Goal: Information Seeking & Learning: Understand process/instructions

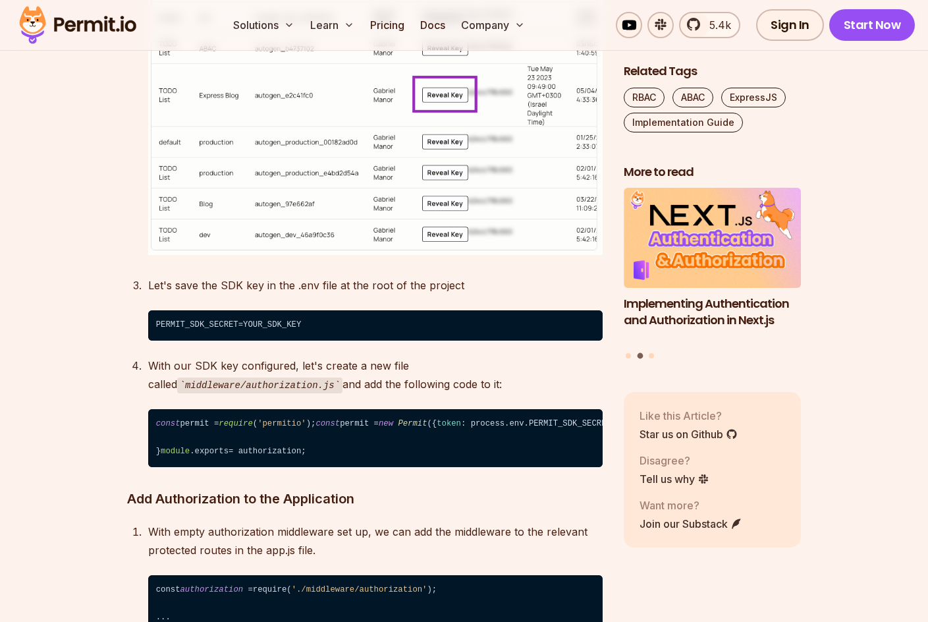
scroll to position [5963, 0]
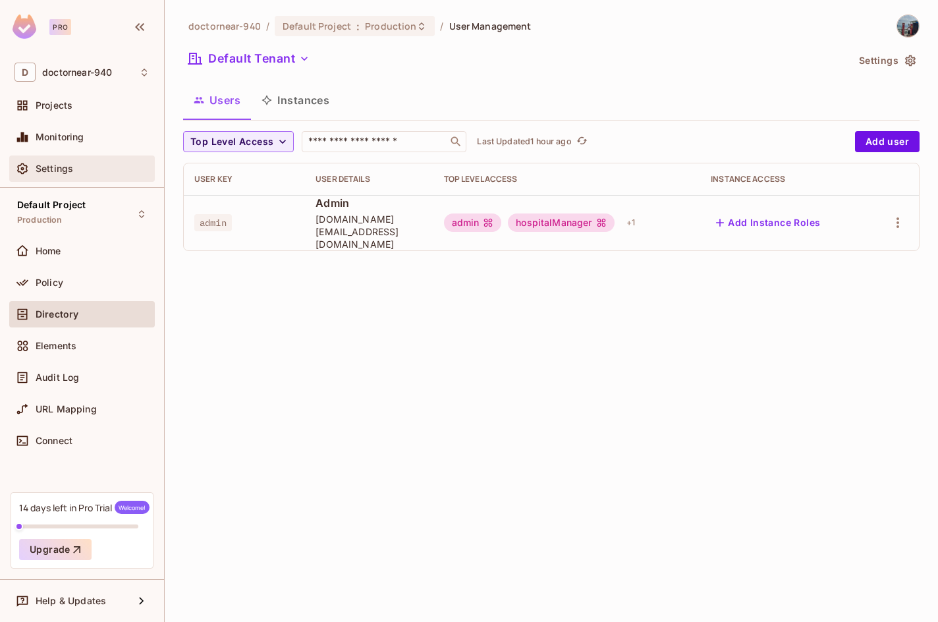
click at [45, 169] on span "Settings" at bounding box center [55, 168] width 38 height 11
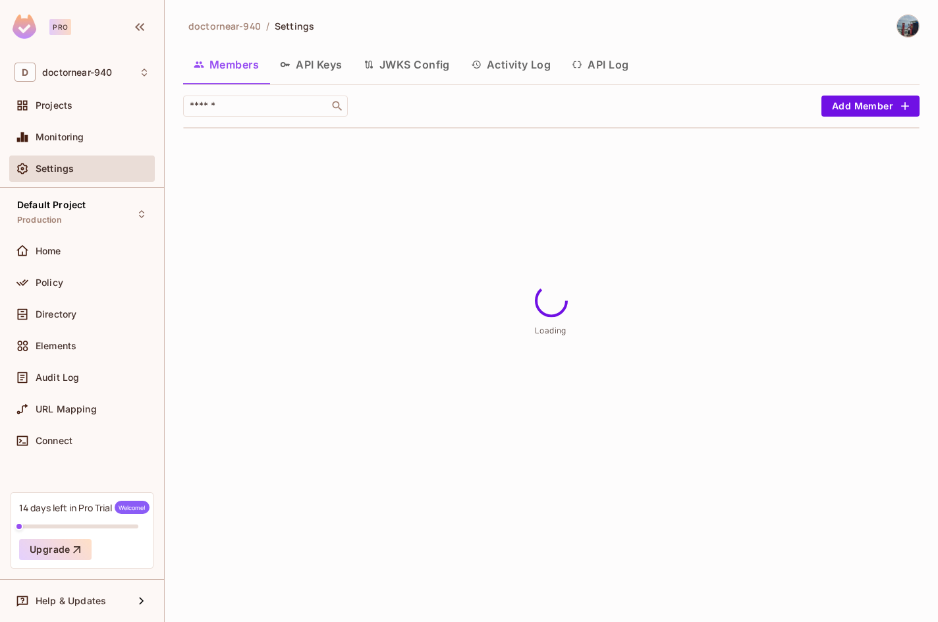
click at [309, 61] on button "API Keys" at bounding box center [311, 64] width 84 height 33
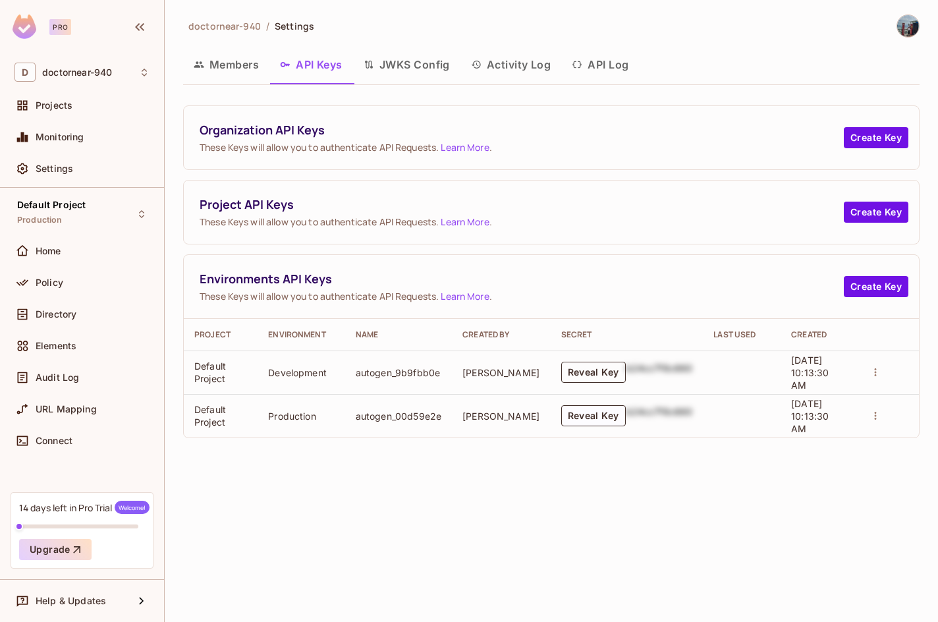
click at [577, 374] on button "Reveal Key" at bounding box center [593, 372] width 65 height 21
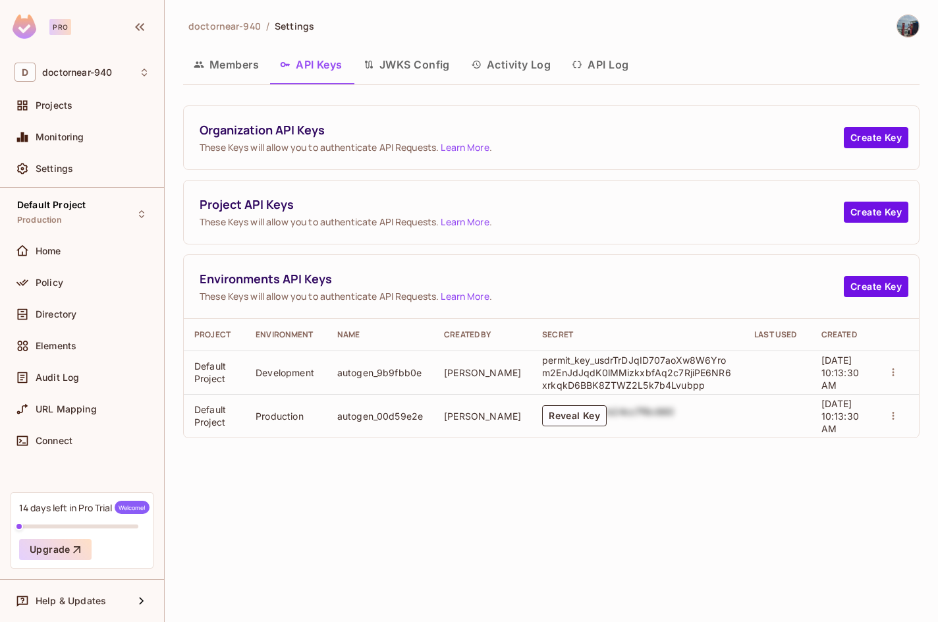
click at [611, 376] on p "permit_key_usdrTrDJqID707aoXw8W6Yrom2EnJdJqdK0lMMizkxbfAq2c7RjiPE6NR6xrkqkD6BBK…" at bounding box center [637, 373] width 191 height 38
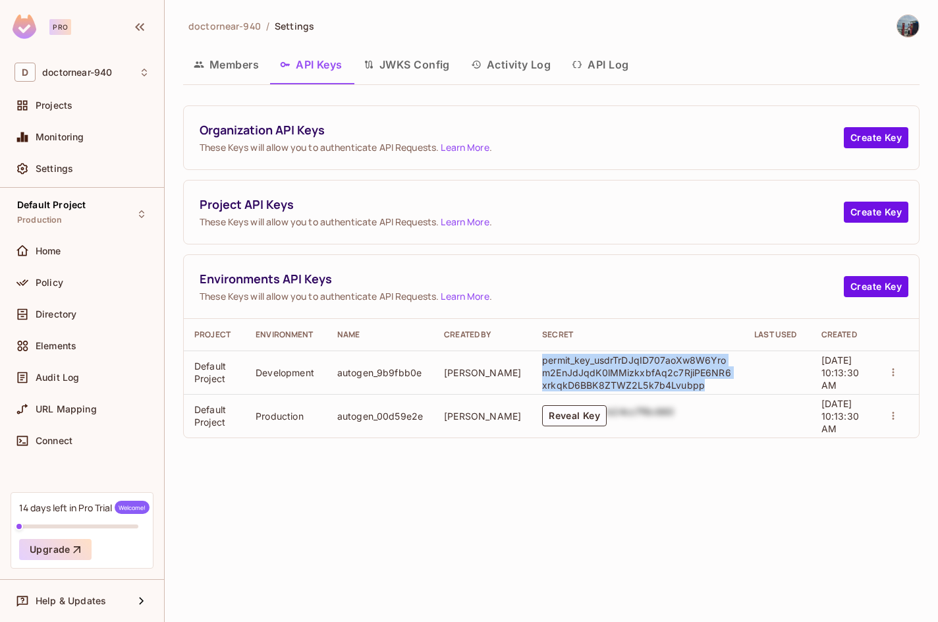
click at [611, 376] on p "permit_key_usdrTrDJqID707aoXw8W6Yrom2EnJdJqdK0lMMizkxbfAq2c7RjiPE6NR6xrkqkD6BBK…" at bounding box center [637, 373] width 191 height 38
copy p "permit_key_usdrTrDJqID707aoXw8W6Yrom2EnJdJqdK0lMMizkxbfAq2c7RjiPE6NR6xrkqkD6BBK…"
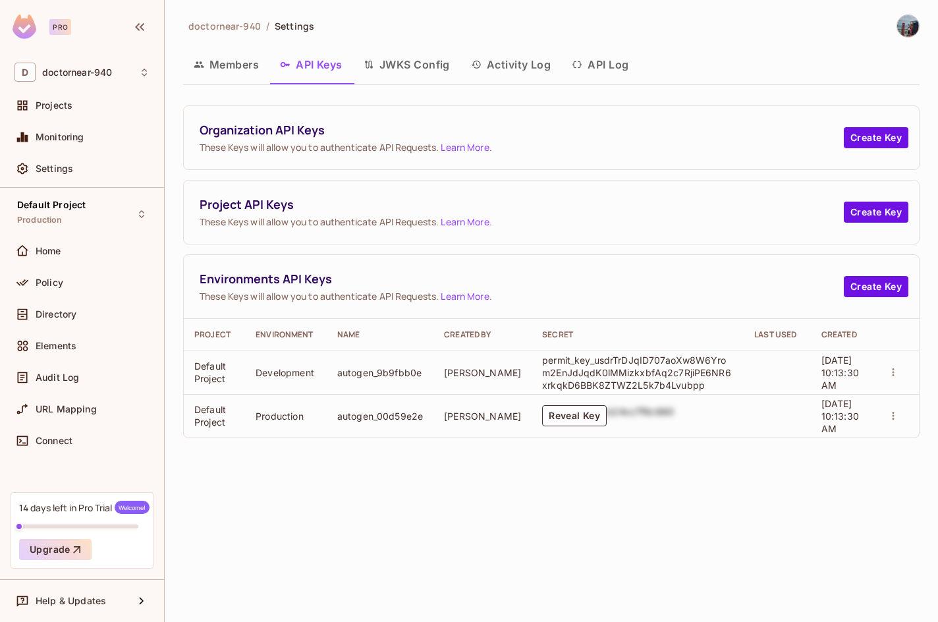
click at [614, 495] on div "doctornear-940 / Settings Members API Keys JWKS Config Activity Log API Log Org…" at bounding box center [551, 311] width 773 height 622
click at [570, 376] on p "permit_key_usdrTrDJqID707aoXw8W6Yrom2EnJdJqdK0lMMizkxbfAq2c7RjiPE6NR6xrkqkD6BBK…" at bounding box center [637, 373] width 191 height 38
click at [442, 507] on div "doctornear-940 / Settings Members API Keys JWKS Config Activity Log API Log Org…" at bounding box center [551, 311] width 773 height 622
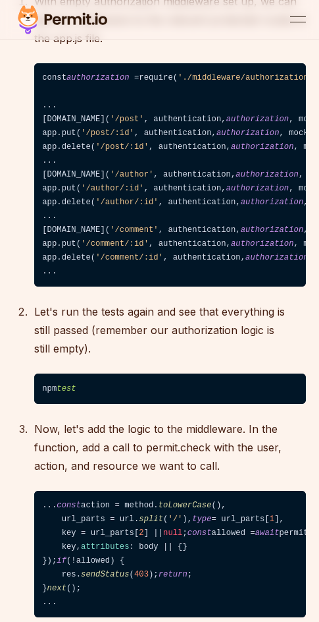
scroll to position [6651, 0]
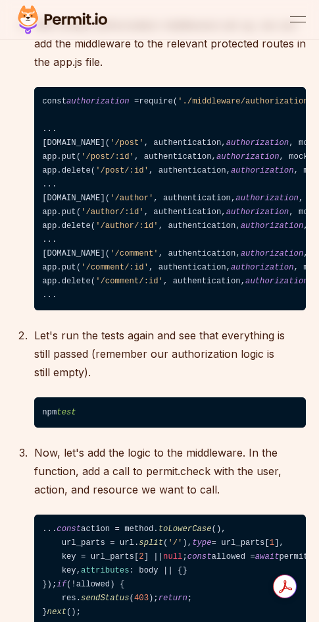
drag, startPoint x: 196, startPoint y: 381, endPoint x: 34, endPoint y: 224, distance: 226.3
copy code "const permit = require ( 'permitio' ); const permit = new Permit ({ token : pro…"
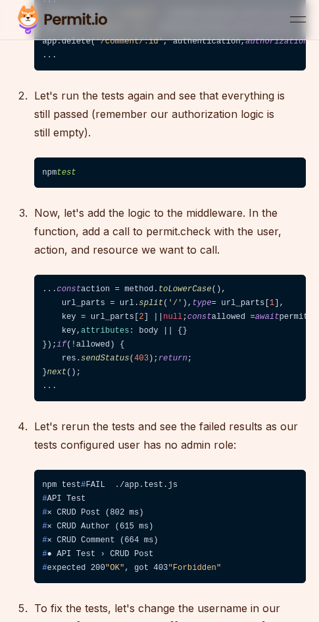
scroll to position [6914, 0]
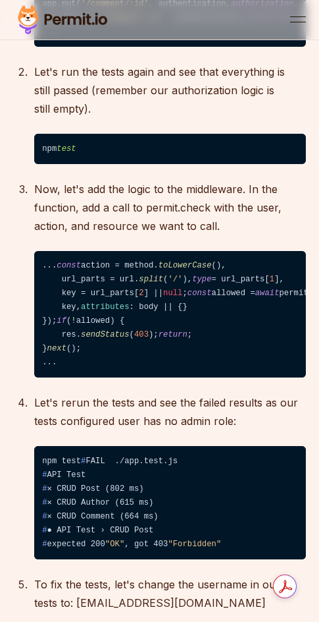
drag, startPoint x: 158, startPoint y: 481, endPoint x: 254, endPoint y: 487, distance: 96.3
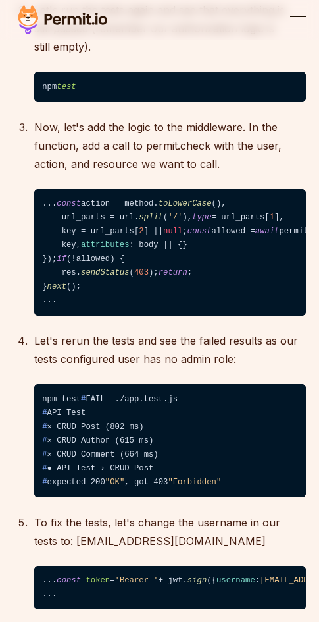
scroll to position [6980, 0]
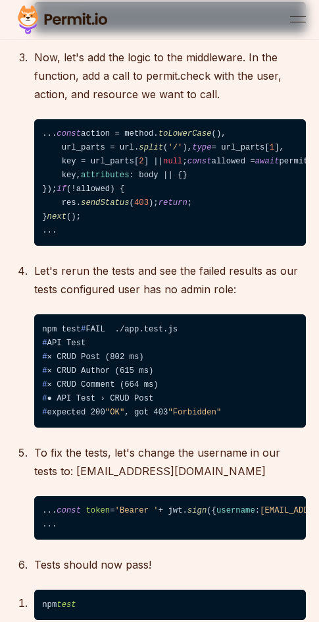
scroll to position [0, 0]
copy code "const authorization = require( './middleware/authorization' );"
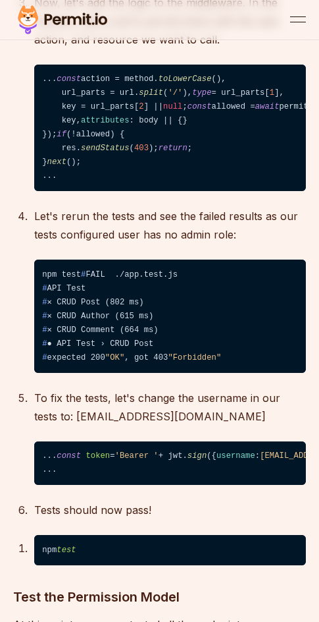
scroll to position [6980, 0]
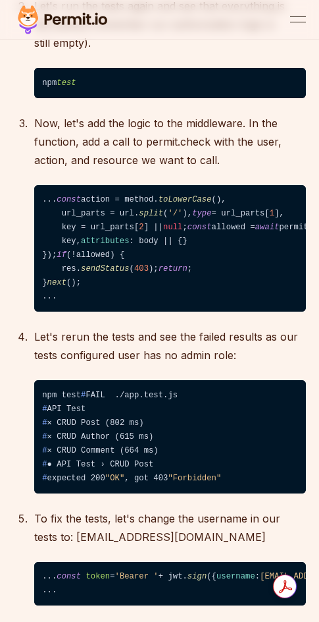
click at [188, 52] on p "Let's run the tests again and see that everything is still passed (remember our…" at bounding box center [170, 24] width 272 height 55
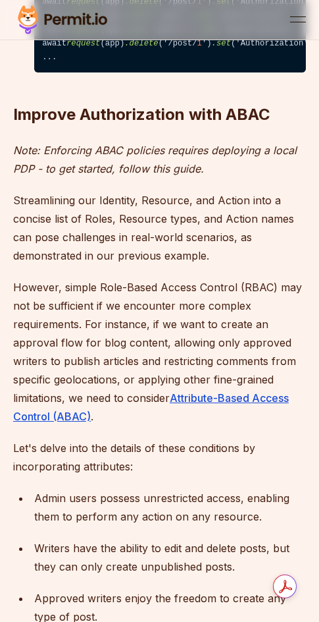
scroll to position [8033, 0]
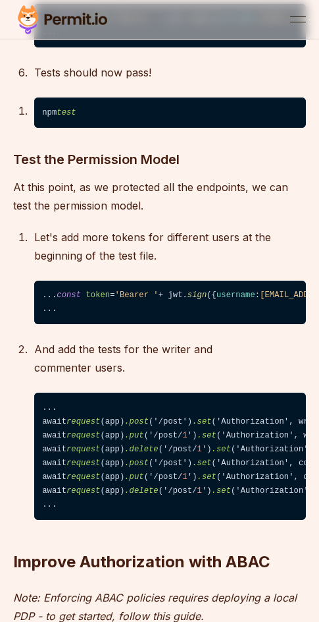
scroll to position [7507, 0]
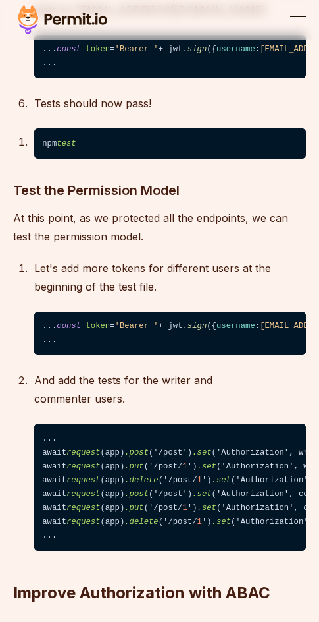
drag, startPoint x: 75, startPoint y: 325, endPoint x: 40, endPoint y: 136, distance: 192.3
copy code "const action = method. toLowerCase (), url_parts = url. split ( '/' ), type = u…"
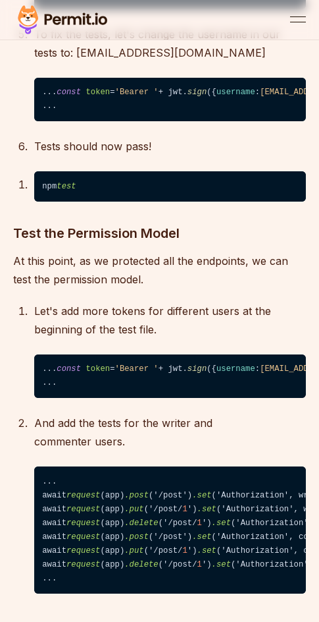
scroll to position [7441, 0]
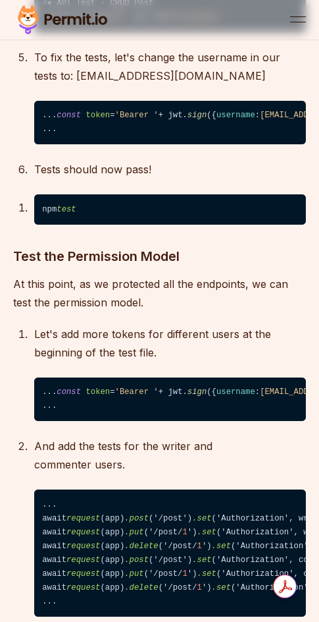
drag, startPoint x: 63, startPoint y: 410, endPoint x: 36, endPoint y: 183, distance: 228.1
copy code "... const action = method. toLowerCase (), url_parts = url. split ( '/' ), type…"
drag, startPoint x: 36, startPoint y: 103, endPoint x: 218, endPoint y: 142, distance: 186.5
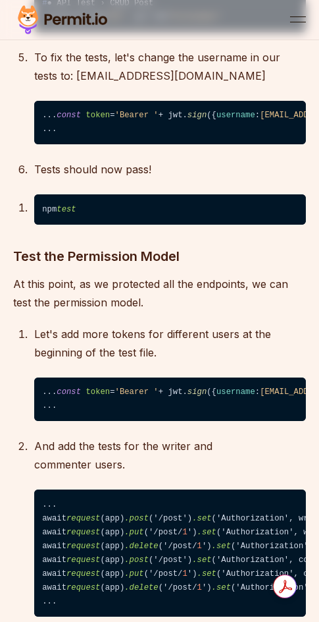
copy p "Now, let's add the logic to the middleware. In the function, add a call to perm…"
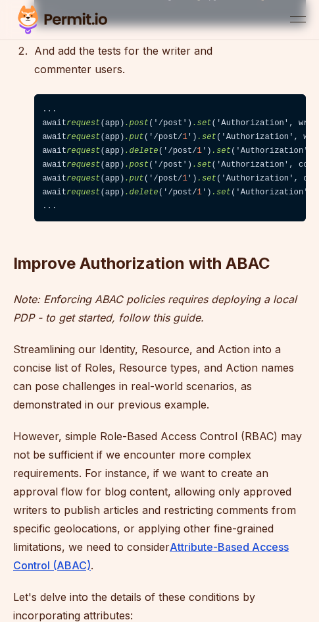
scroll to position [0, 39]
drag, startPoint x: 145, startPoint y: 345, endPoint x: 97, endPoint y: 344, distance: 47.4
drag, startPoint x: 98, startPoint y: 346, endPoint x: 83, endPoint y: 346, distance: 15.1
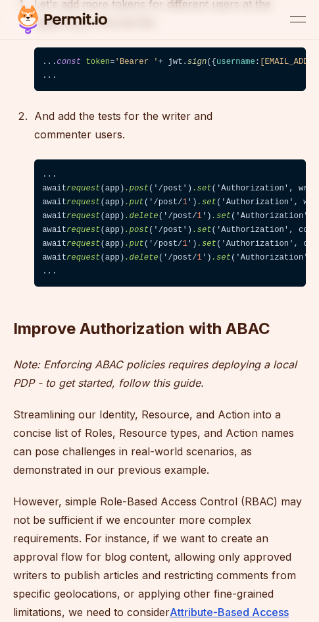
scroll to position [7770, 0]
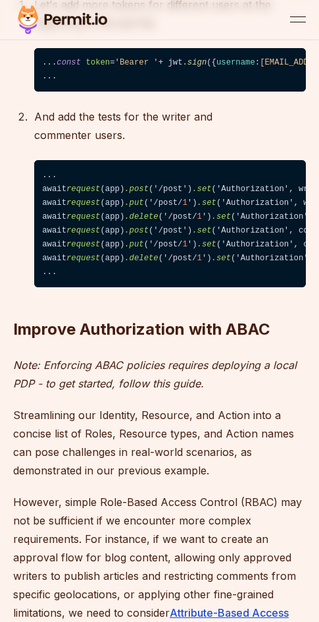
drag, startPoint x: 35, startPoint y: 114, endPoint x: 244, endPoint y: 138, distance: 210.2
copy p "Let's rerun the tests and see the failed results as our tests configured user h…"
drag, startPoint x: 207, startPoint y: 263, endPoint x: 28, endPoint y: 172, distance: 201.1
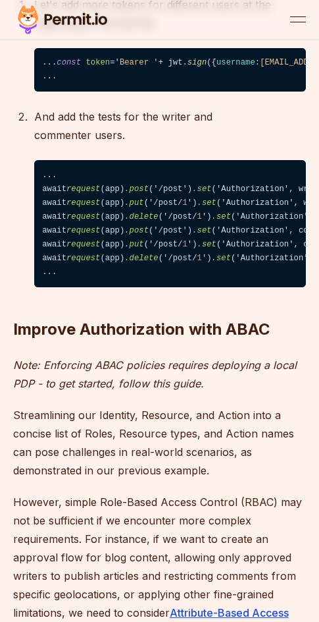
copy code "npm test # FAIL ./app.test.js # API Test # ✕ CRUD Post (802 ms) # ✕ CRUD Author…"
drag, startPoint x: 178, startPoint y: 330, endPoint x: 36, endPoint y: 309, distance: 143.8
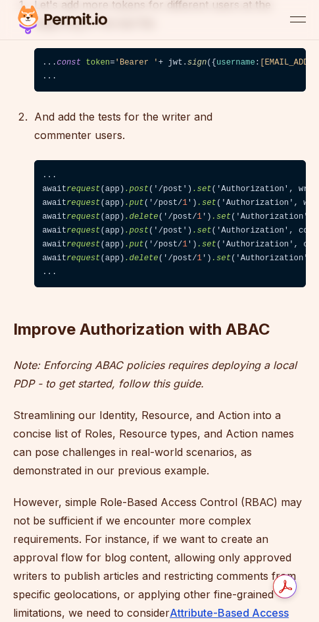
copy p "To fix the tests, let's change the username in our tests to: [EMAIL_ADDRESS][DO…"
drag, startPoint x: 61, startPoint y: 398, endPoint x: 39, endPoint y: 368, distance: 37.7
copy code "... const token = 'Bearer ' + jwt. sign ({ username : 'admin@permit-blog.app' }…"
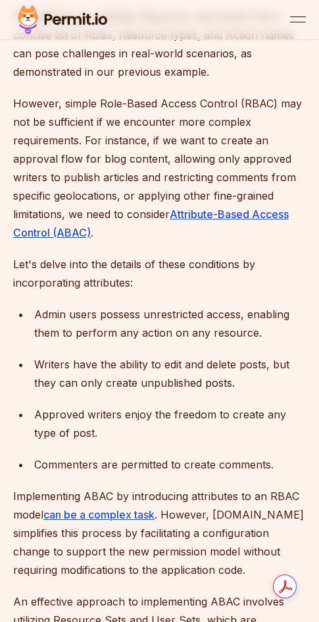
scroll to position [8165, 0]
